Goal: Learn about a topic

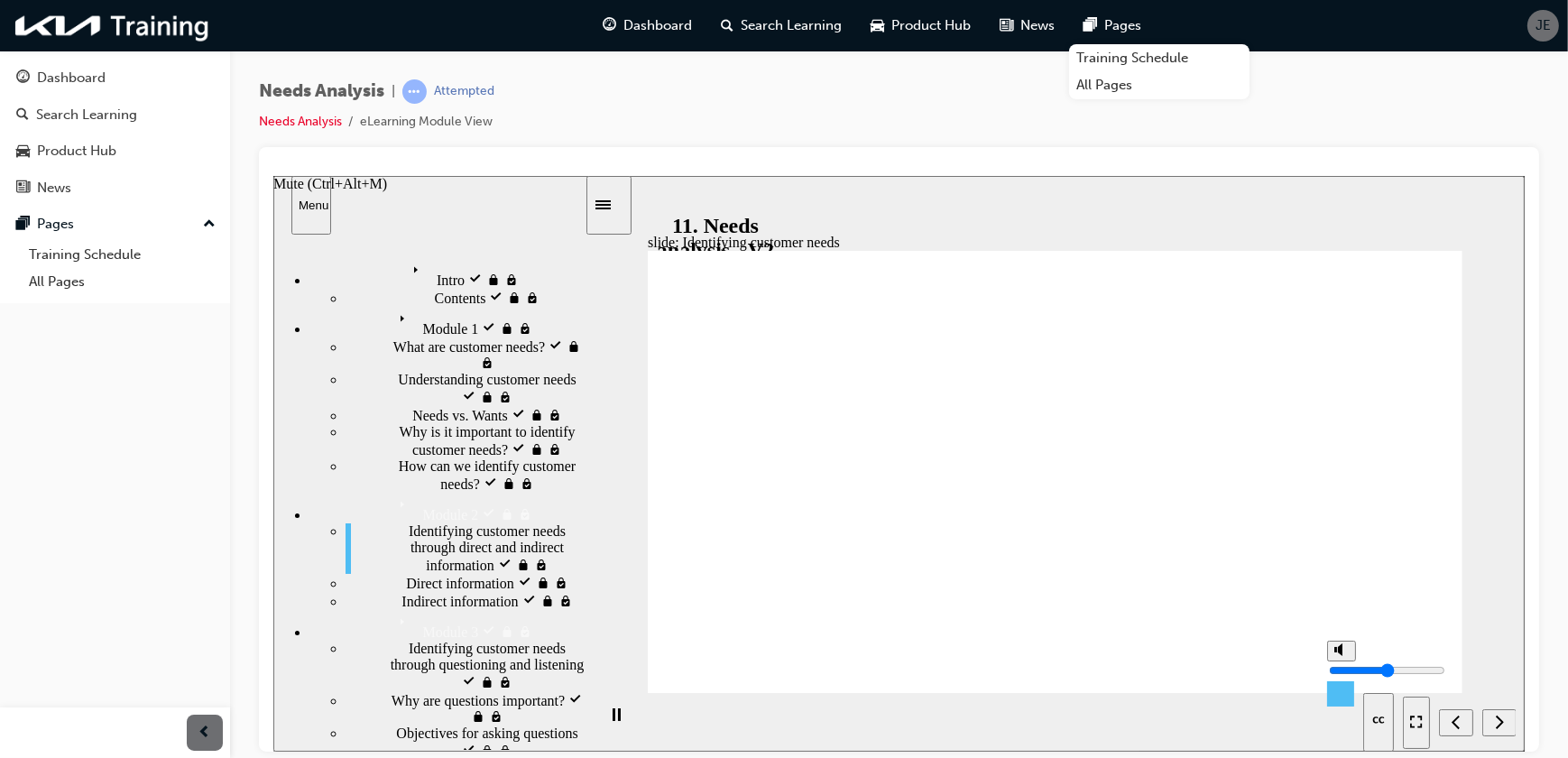
type input "5"
click at [1343, 664] on input "volume" at bounding box center [1386, 670] width 116 height 14
click at [1495, 716] on icon "Next (Ctrl+Alt+Period)" at bounding box center [1498, 721] width 9 height 16
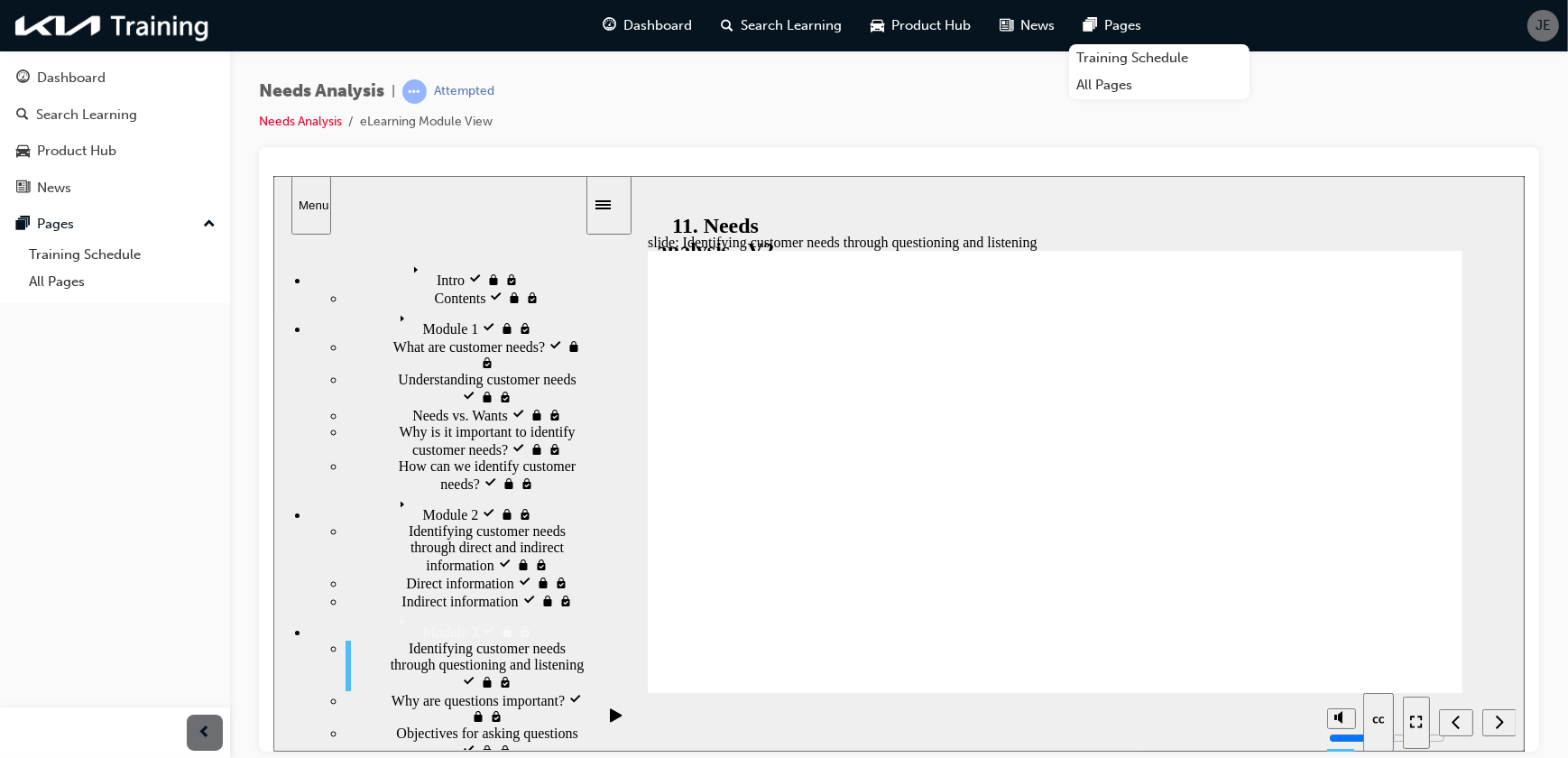
click at [1508, 726] on div "Next (Ctrl+Alt+Period)" at bounding box center [1498, 722] width 20 height 19
